Goal: Use online tool/utility: Utilize a website feature to perform a specific function

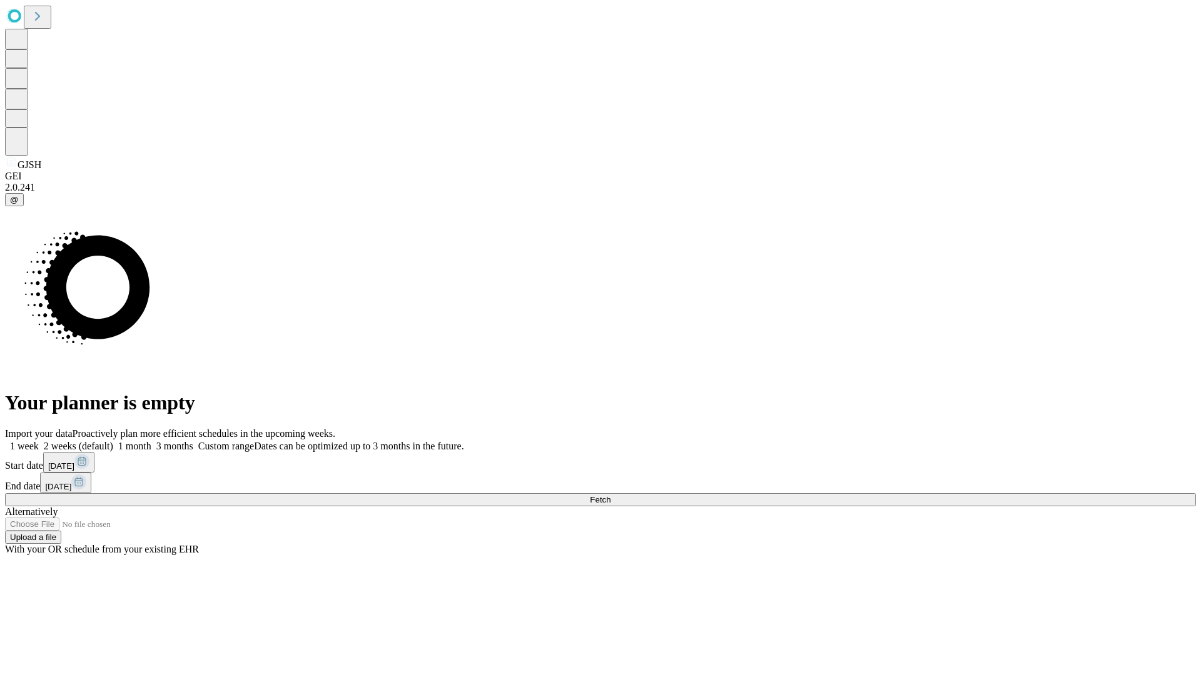
click at [610, 495] on span "Fetch" at bounding box center [600, 499] width 21 height 9
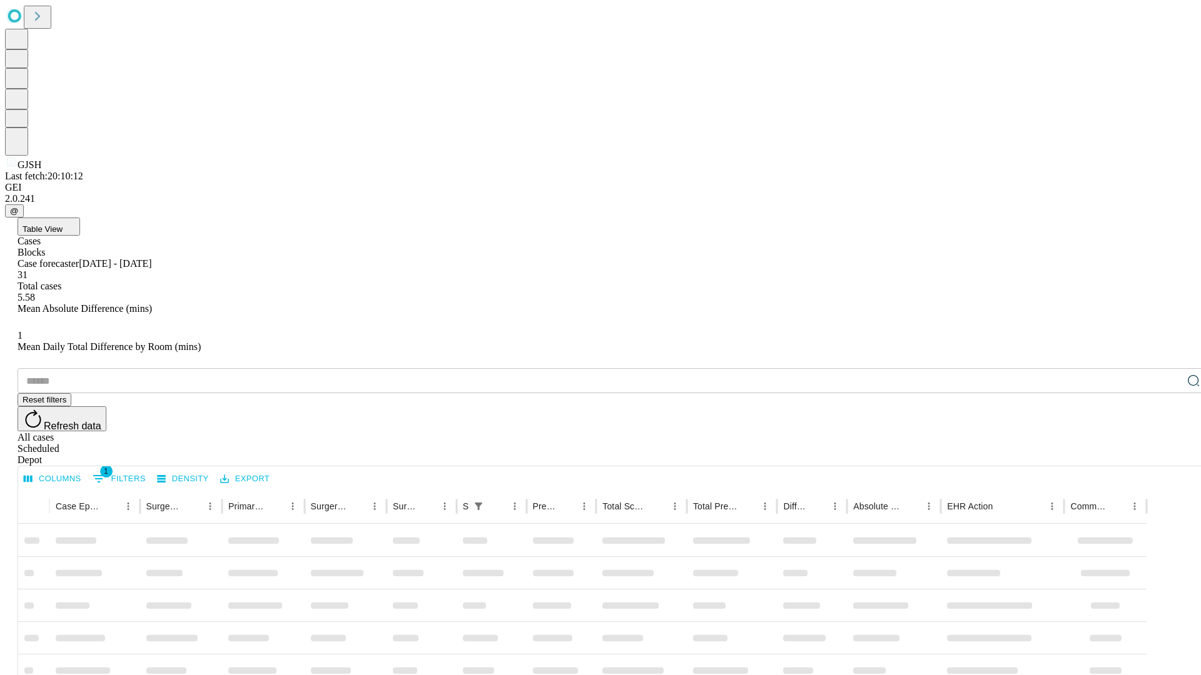
click at [63, 225] on span "Table View" at bounding box center [43, 229] width 40 height 9
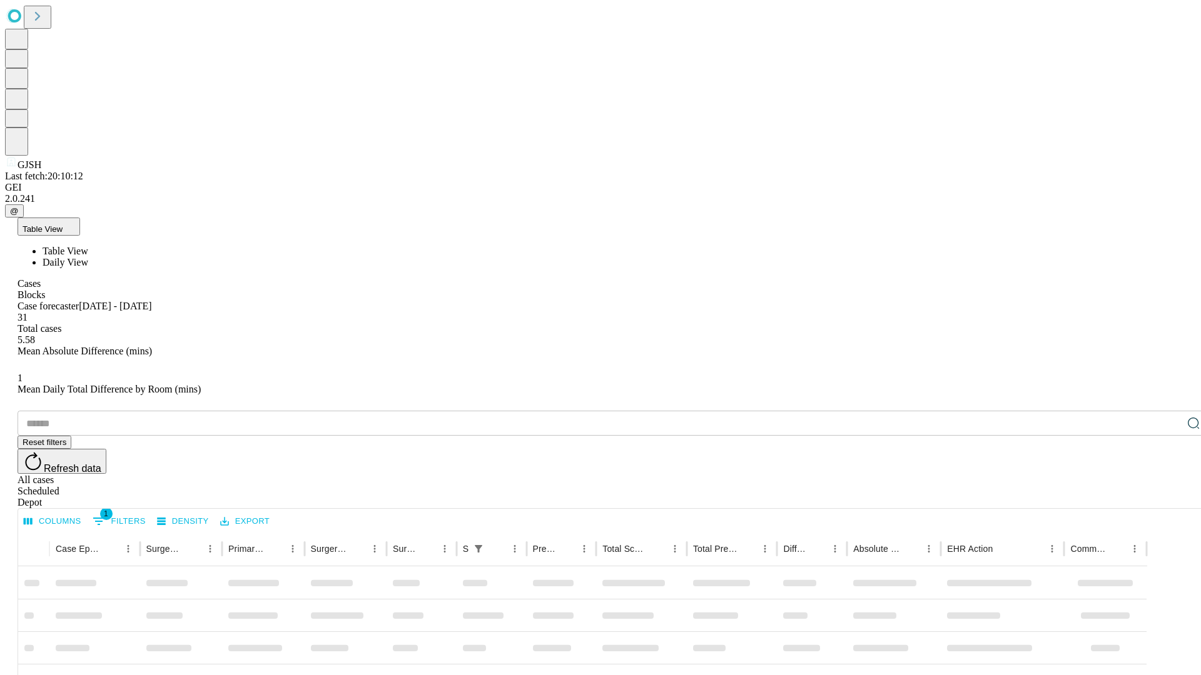
click at [88, 257] on span "Daily View" at bounding box center [66, 262] width 46 height 11
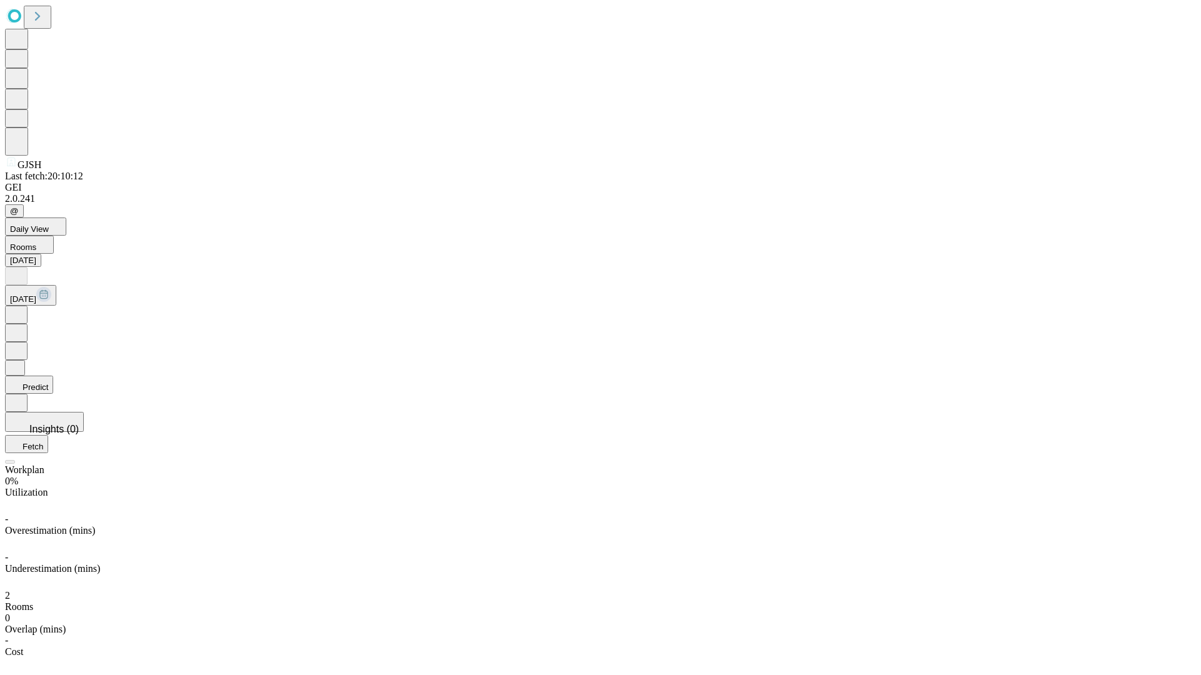
click at [53, 376] on button "Predict" at bounding box center [29, 385] width 48 height 18
